Goal: Answer question/provide support

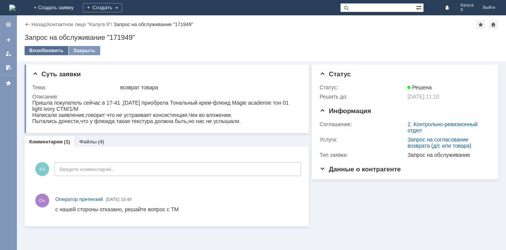
click at [48, 51] on div "Возобновить" at bounding box center [47, 50] width 44 height 9
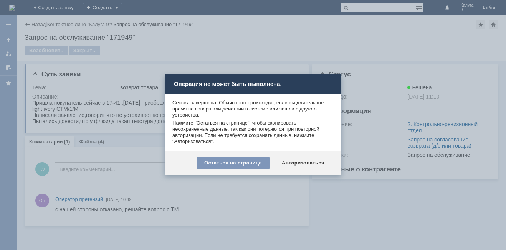
click at [327, 81] on div "Операция не может быть выполнена." at bounding box center [253, 83] width 177 height 19
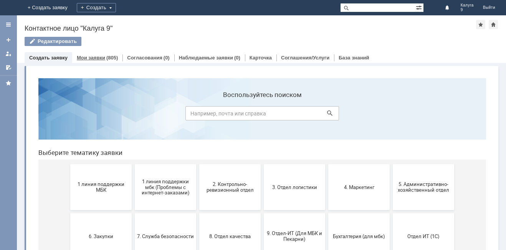
click at [96, 56] on link "Мои заявки" at bounding box center [91, 58] width 28 height 6
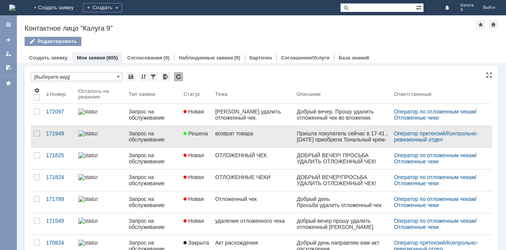
click at [239, 137] on link "возврат товара" at bounding box center [252, 137] width 81 height 22
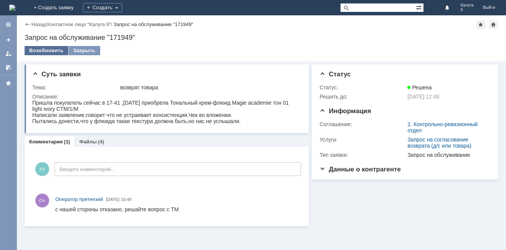
click at [46, 50] on div "Возобновить" at bounding box center [47, 50] width 44 height 9
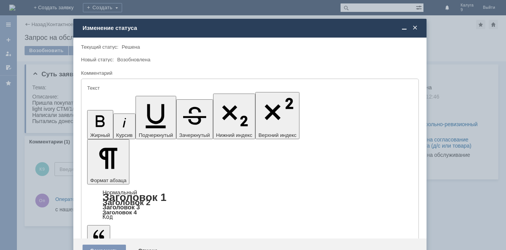
click at [417, 28] on span at bounding box center [415, 28] width 8 height 7
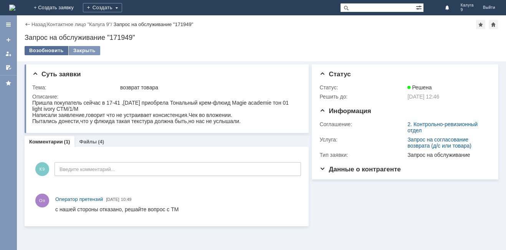
click at [50, 47] on div "Возобновить" at bounding box center [47, 50] width 44 height 9
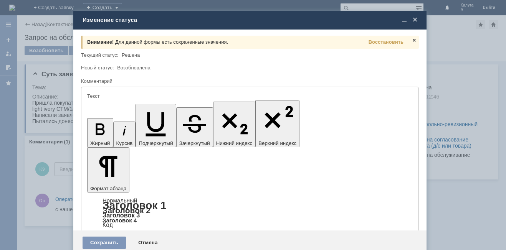
click at [162, 42] on span "Для данной формы есть сохраненные значения." at bounding box center [171, 42] width 113 height 6
click at [378, 43] on span "Восстановить" at bounding box center [386, 42] width 35 height 6
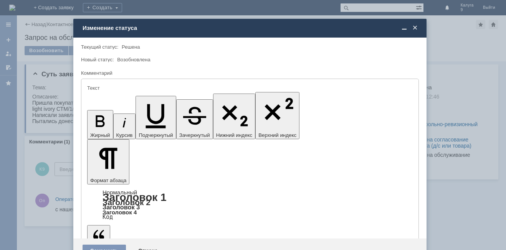
click at [104, 245] on div "Сохранить" at bounding box center [104, 251] width 43 height 12
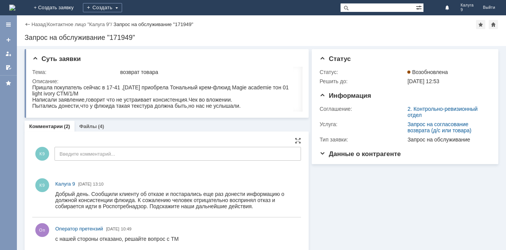
scroll to position [9, 0]
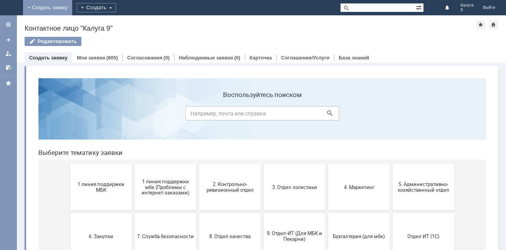
click at [72, 6] on link "+ Создать заявку" at bounding box center [47, 7] width 49 height 15
click at [93, 56] on link "Мои заявки" at bounding box center [91, 58] width 28 height 6
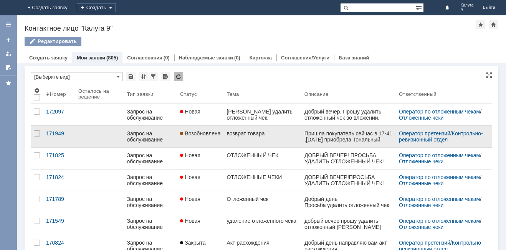
click at [260, 139] on link "возврат товара" at bounding box center [262, 137] width 78 height 22
